Goal: Find specific page/section: Find specific page/section

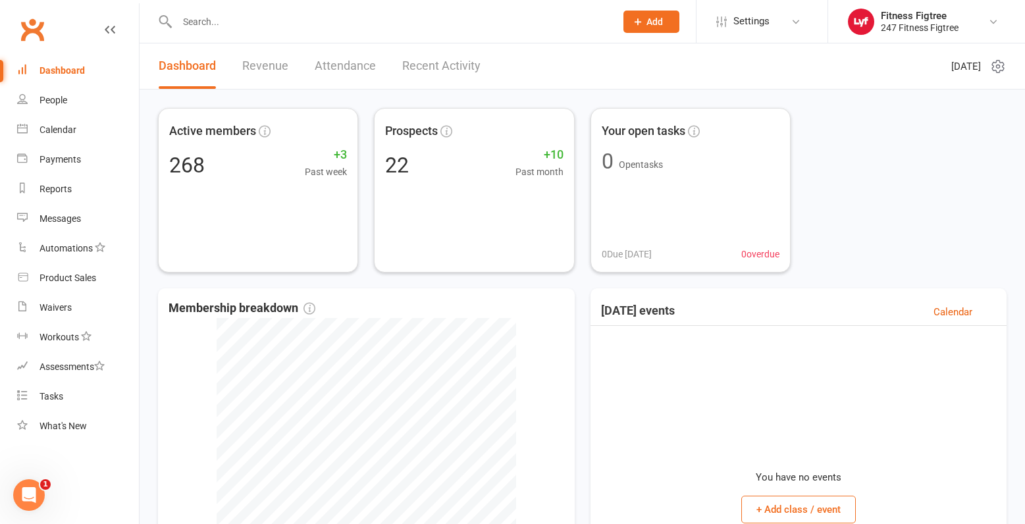
paste input "[PERSON_NAME]"
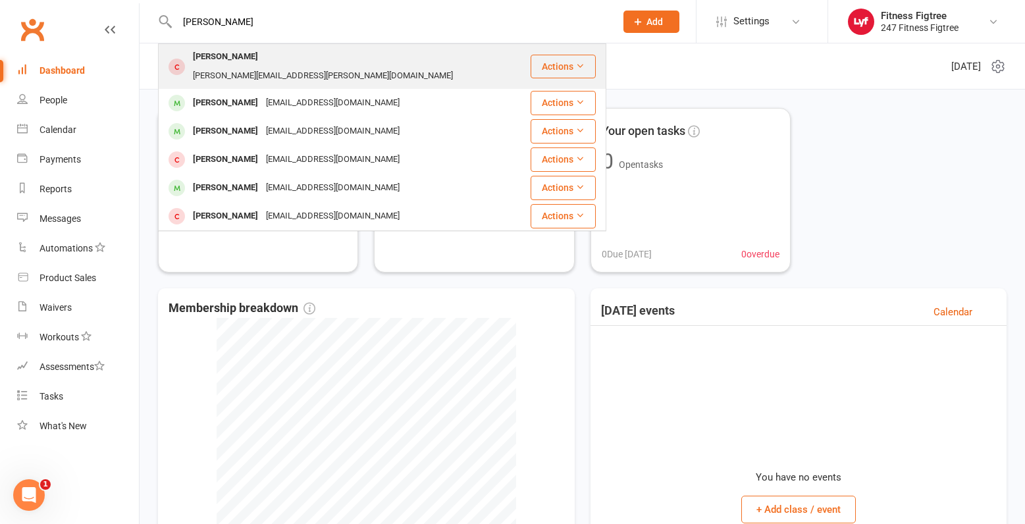
type input "[PERSON_NAME]"
click at [267, 67] on div "[PERSON_NAME][EMAIL_ADDRESS][PERSON_NAME][DOMAIN_NAME]" at bounding box center [323, 76] width 268 height 19
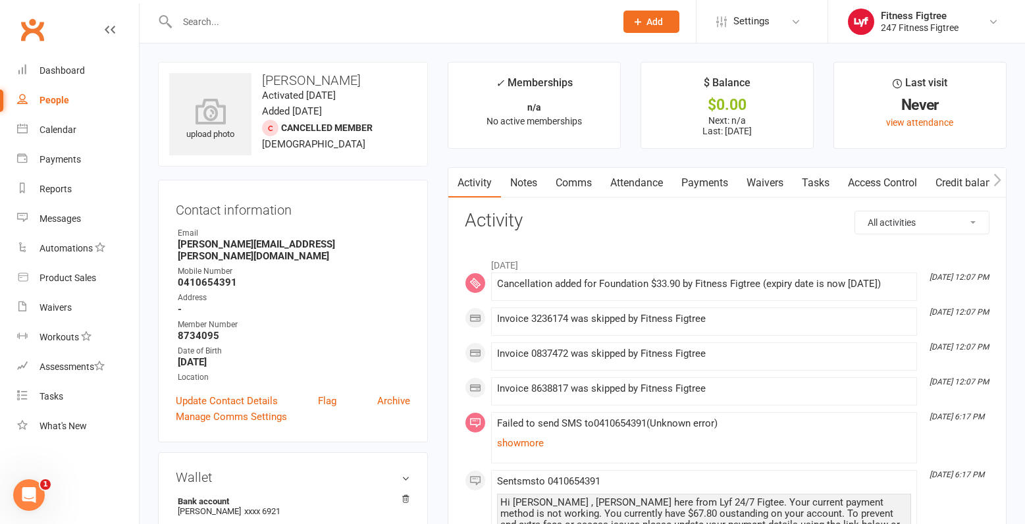
scroll to position [66, 0]
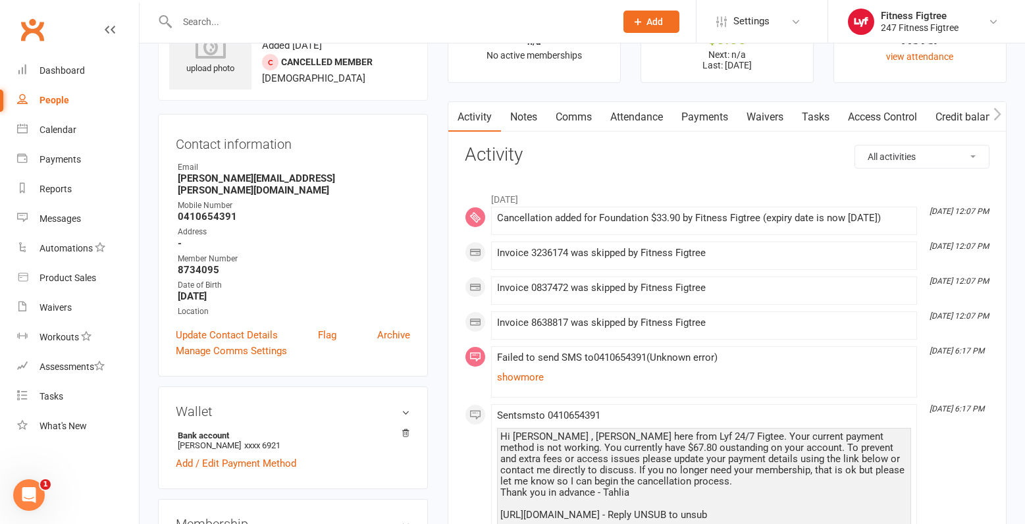
click at [705, 119] on link "Payments" at bounding box center [704, 117] width 65 height 30
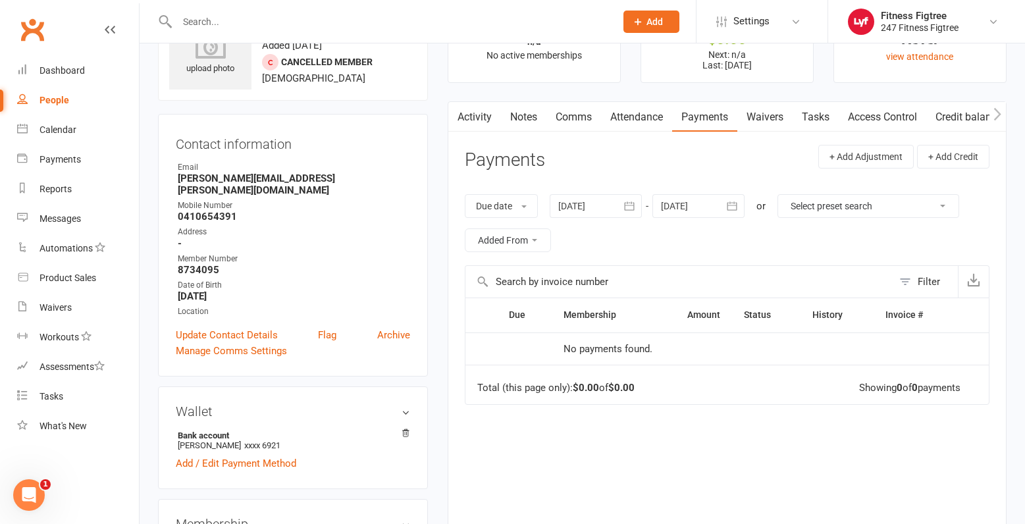
click at [490, 119] on link "Activity" at bounding box center [474, 117] width 53 height 30
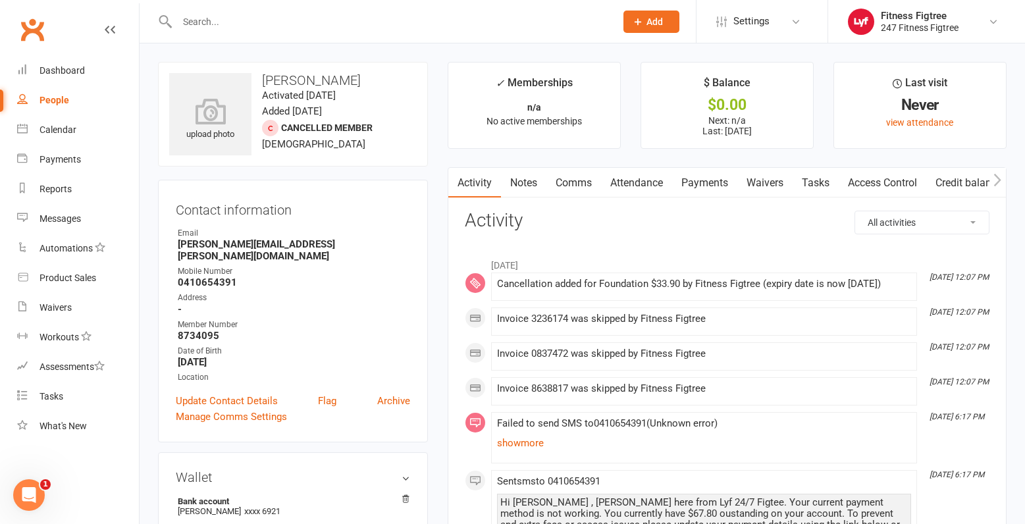
click at [66, 99] on div "People" at bounding box center [55, 100] width 30 height 11
select select "100"
